Goal: Task Accomplishment & Management: Manage account settings

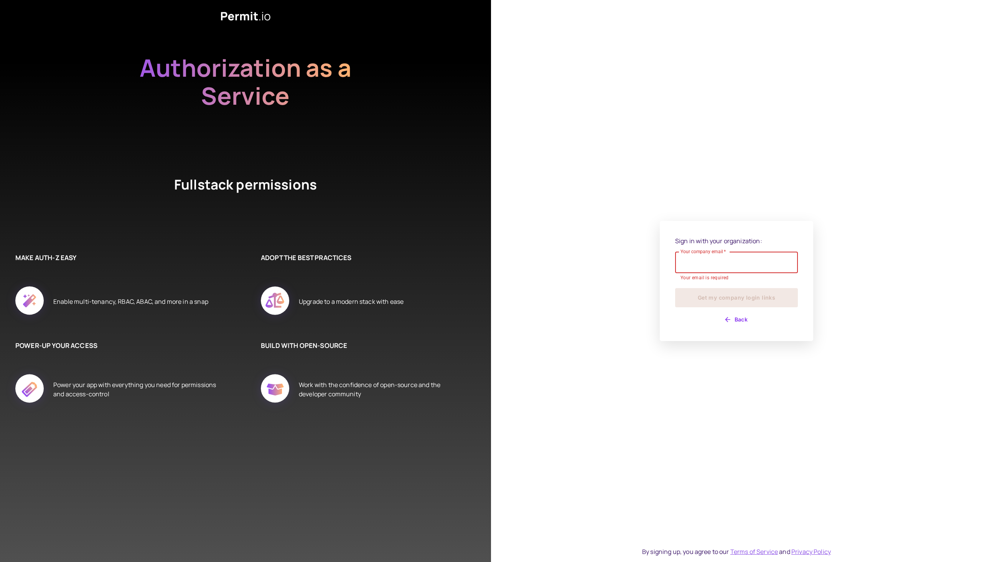
click at [712, 257] on input "Your company email   *" at bounding box center [736, 262] width 123 height 21
type input "**********"
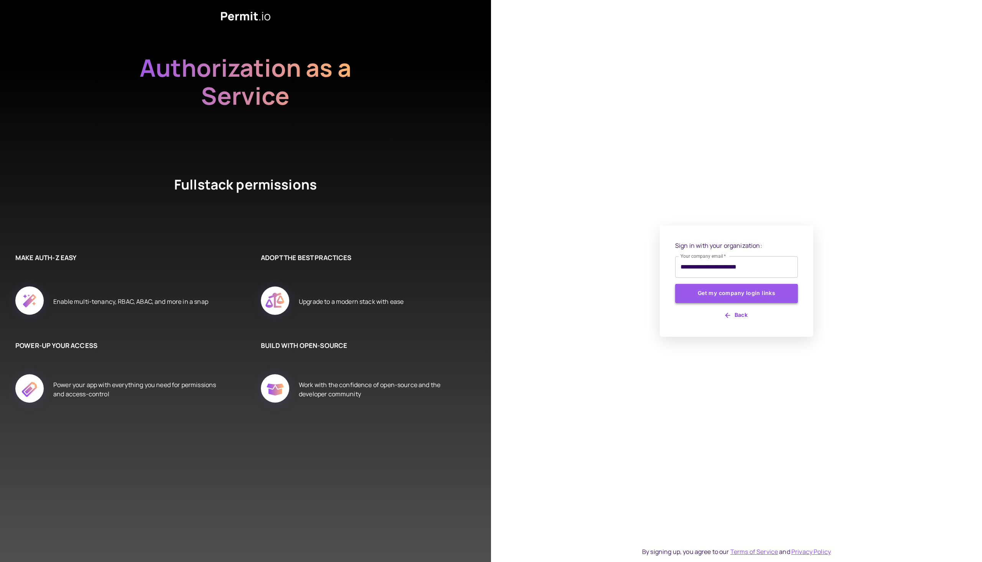
click at [710, 298] on button "Get my company login links" at bounding box center [736, 293] width 123 height 19
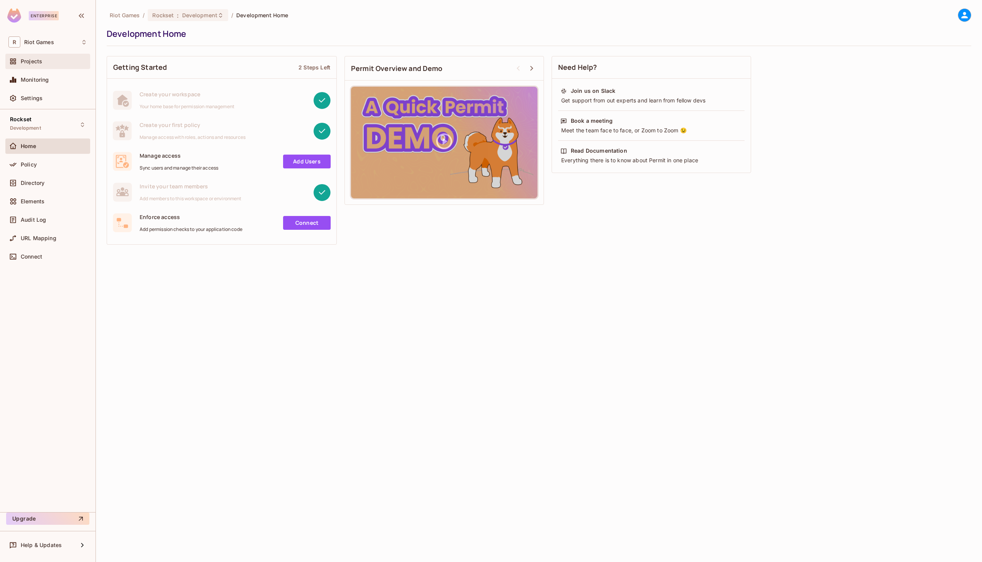
click at [35, 61] on span "Projects" at bounding box center [31, 61] width 21 height 6
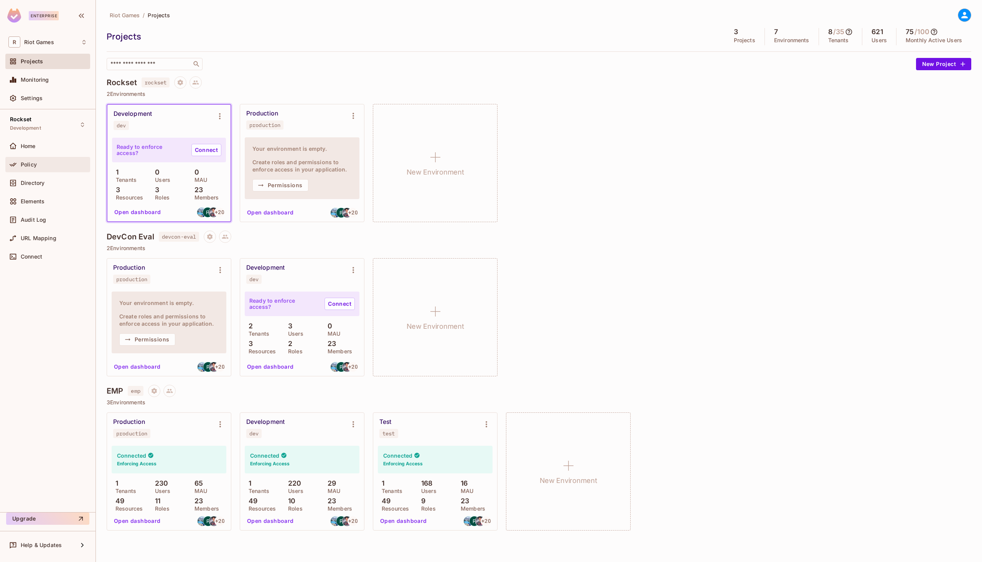
click at [43, 162] on div "Policy" at bounding box center [54, 165] width 66 height 6
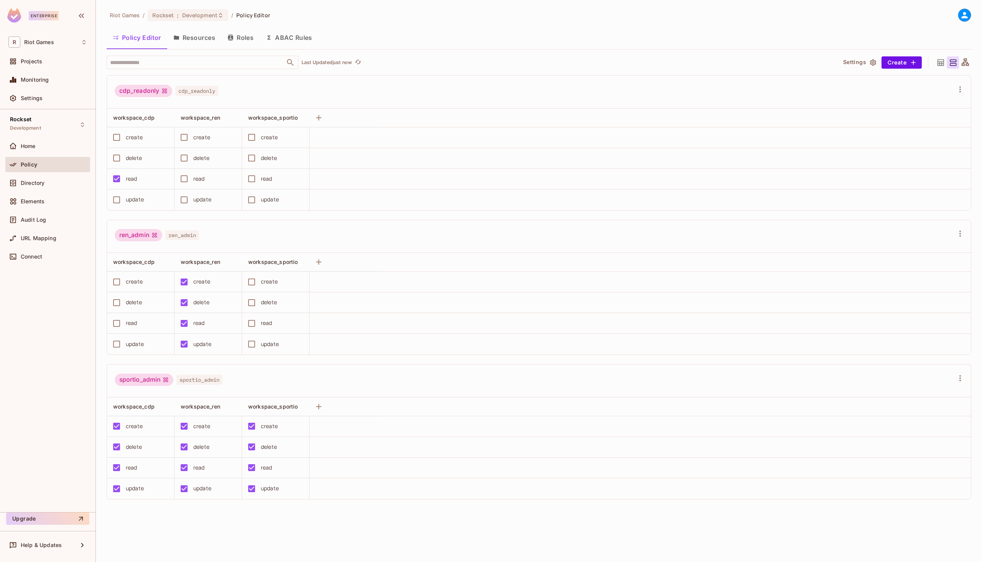
click at [57, 70] on div "Projects" at bounding box center [47, 63] width 85 height 18
click at [57, 69] on div "Projects" at bounding box center [47, 63] width 85 height 18
click at [58, 64] on div "Projects" at bounding box center [54, 61] width 66 height 6
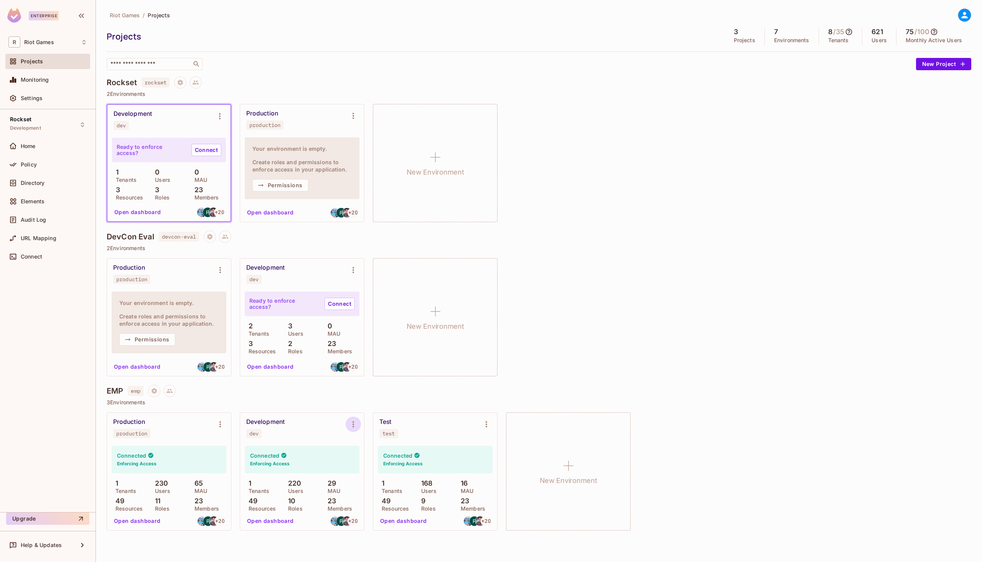
click at [351, 427] on icon "Environment settings" at bounding box center [353, 424] width 9 height 9
click at [638, 302] on div at bounding box center [491, 281] width 982 height 562
click at [277, 424] on div "Development" at bounding box center [265, 422] width 38 height 8
click at [79, 45] on div "R Riot Games" at bounding box center [47, 41] width 79 height 11
click at [86, 44] on div at bounding box center [491, 281] width 982 height 562
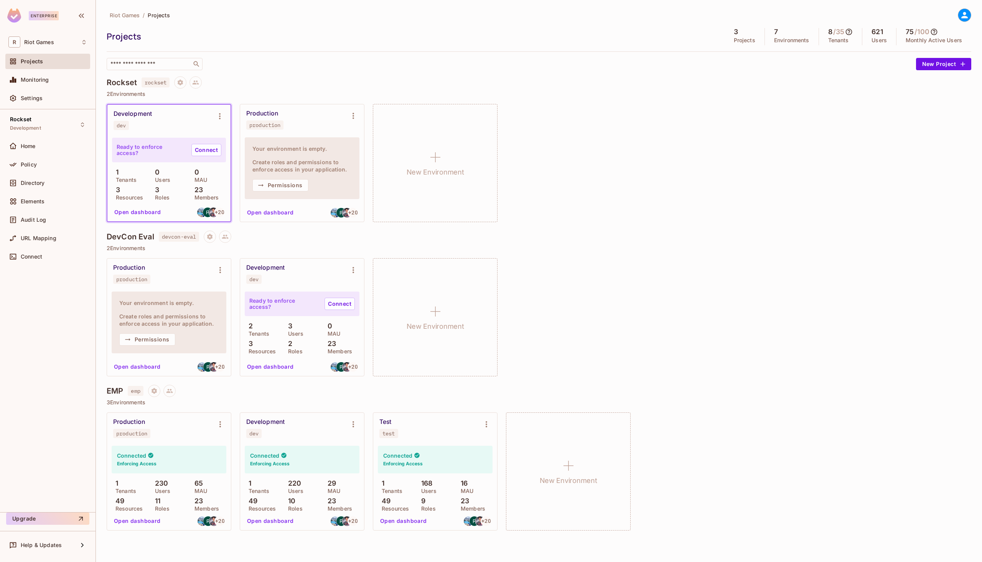
click at [136, 392] on span "emp" at bounding box center [135, 391] width 15 height 10
click at [171, 391] on icon at bounding box center [169, 391] width 7 height 7
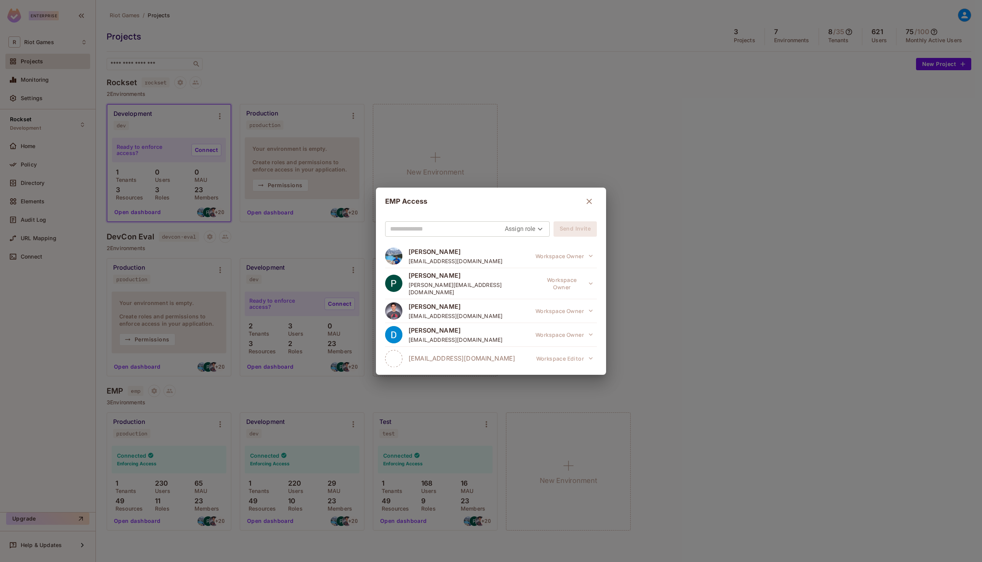
click at [191, 387] on div "EMP Access Assign role Send Invite Sidd Gorti sgorti@riotgames.com Workspace Ow…" at bounding box center [491, 281] width 982 height 562
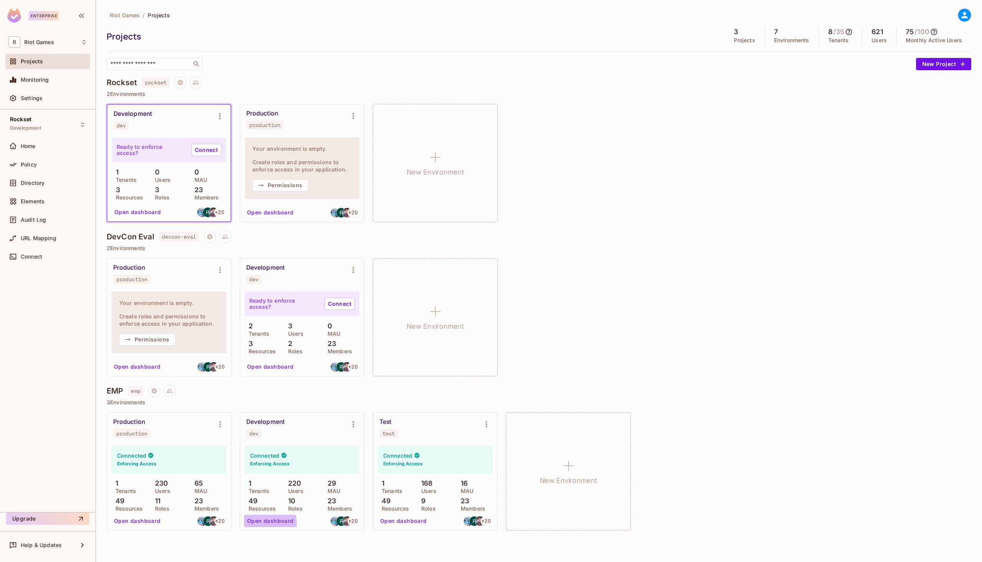
click at [256, 525] on button "Open dashboard" at bounding box center [270, 521] width 53 height 12
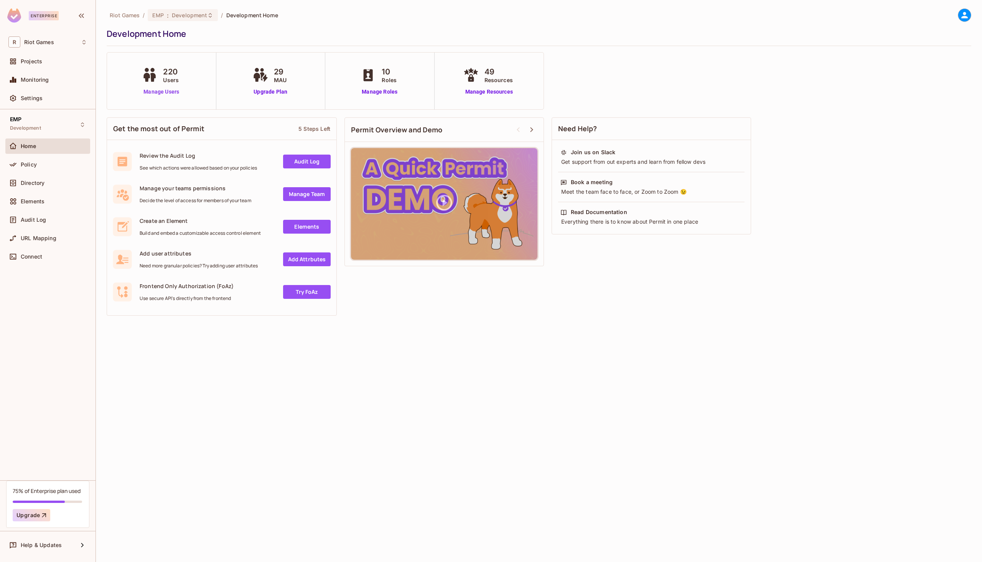
click at [167, 91] on link "Manage Users" at bounding box center [161, 92] width 43 height 8
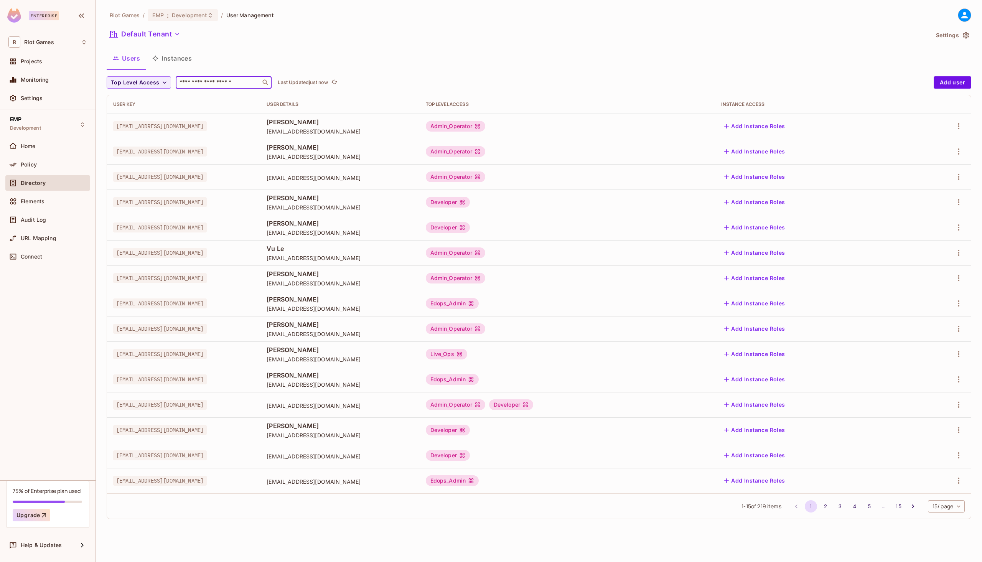
click at [232, 81] on input "text" at bounding box center [218, 83] width 81 height 8
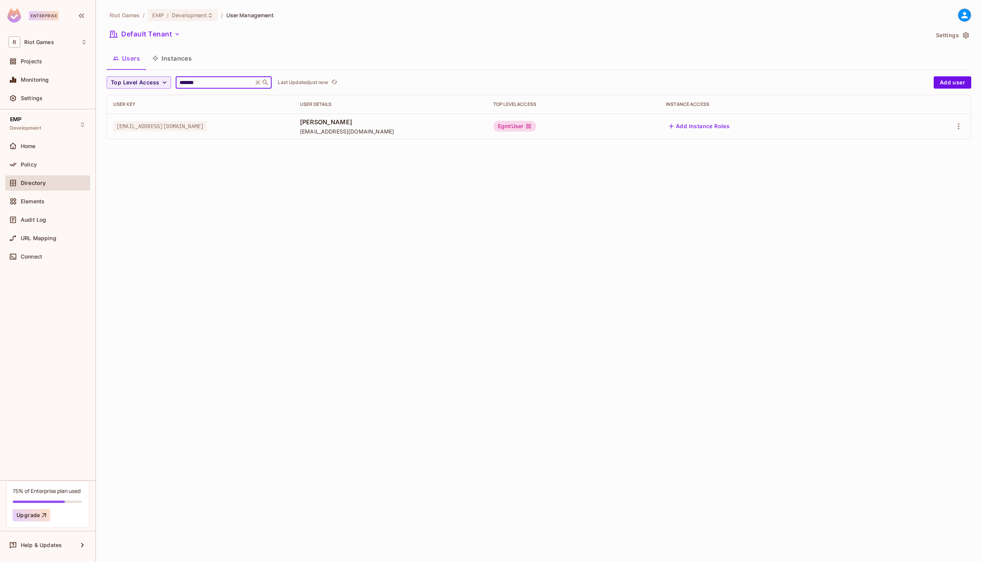
type input "*******"
